Goal: Task Accomplishment & Management: Manage account settings

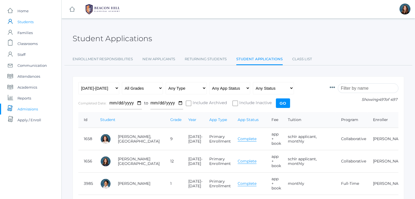
click at [32, 25] on span "Students" at bounding box center [25, 21] width 16 height 11
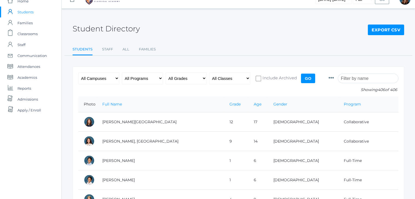
scroll to position [13, 0]
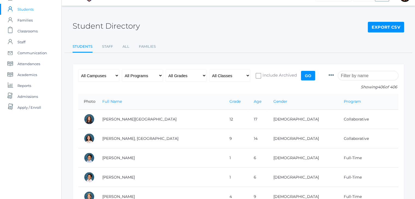
click at [334, 76] on icon at bounding box center [331, 75] width 5 height 5
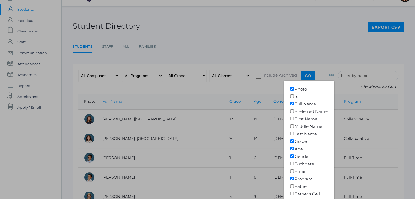
scroll to position [45, 0]
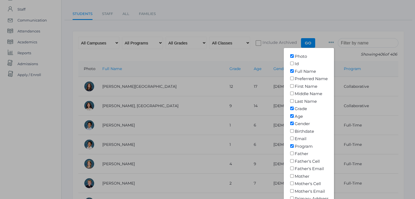
click at [263, 55] on div at bounding box center [207, 99] width 415 height 199
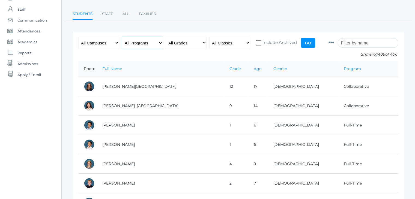
click at [158, 41] on select "All Programs Full-Time Collaborative 4-Day Affiliate" at bounding box center [142, 43] width 41 height 12
click at [119, 43] on select "All Campuses Upper Campus Lower Campus" at bounding box center [98, 43] width 41 height 12
click at [154, 43] on select "All Programs Full-Time Collaborative 4-Day Affiliate" at bounding box center [142, 43] width 41 height 12
click at [180, 45] on select "All Grades Grammar - Kindergarten - 1st Grade - 2nd Grade - 3rd Grade - 4th Gra…" at bounding box center [186, 43] width 41 height 12
click at [219, 56] on div "All Campuses Upper Campus Lower Campus All Programs Full-Time Collaborative 4-D…" at bounding box center [197, 49] width 238 height 24
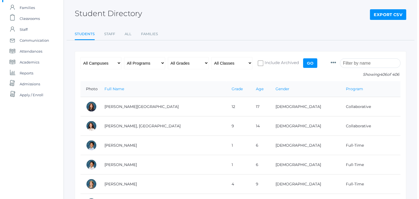
scroll to position [0, 0]
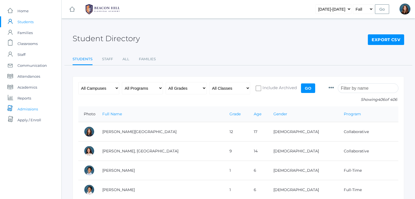
click at [31, 109] on span "Admissions" at bounding box center [27, 109] width 20 height 11
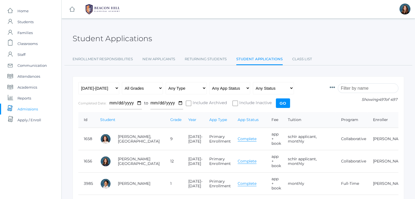
click at [363, 86] on input "search" at bounding box center [368, 89] width 61 height 10
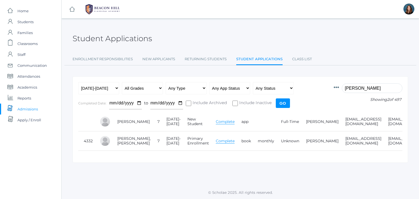
type input "emmett"
click at [30, 23] on span "Students" at bounding box center [25, 21] width 16 height 11
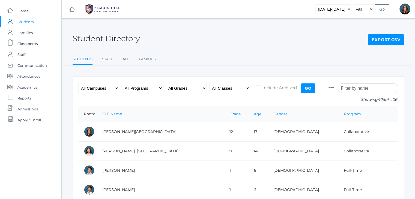
click at [361, 92] on input "search" at bounding box center [368, 89] width 61 height 10
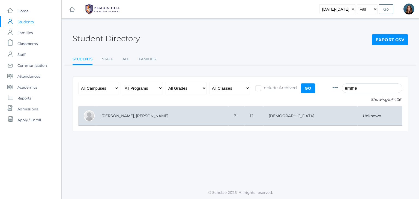
type input "emme"
click at [123, 116] on td "[PERSON_NAME], [PERSON_NAME]" at bounding box center [162, 115] width 132 height 19
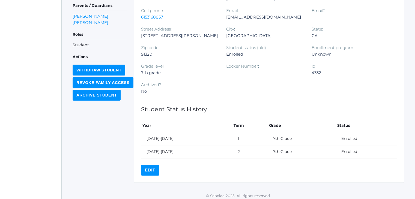
scroll to position [148, 0]
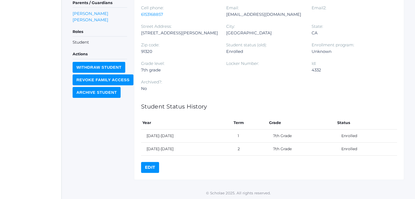
click at [147, 165] on link "Edit" at bounding box center [150, 167] width 18 height 11
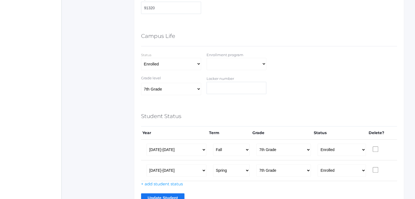
scroll to position [296, 0]
click at [257, 64] on select "Full-Time 4-Day Collaborative Collaborative Affiliate" at bounding box center [237, 63] width 60 height 12
select select "Full-Time"
click at [207, 57] on select "Full-Time 4-Day Collaborative Collaborative Affiliate" at bounding box center [237, 63] width 60 height 12
click at [166, 196] on input "Update Student" at bounding box center [162, 197] width 43 height 9
